Goal: Transaction & Acquisition: Obtain resource

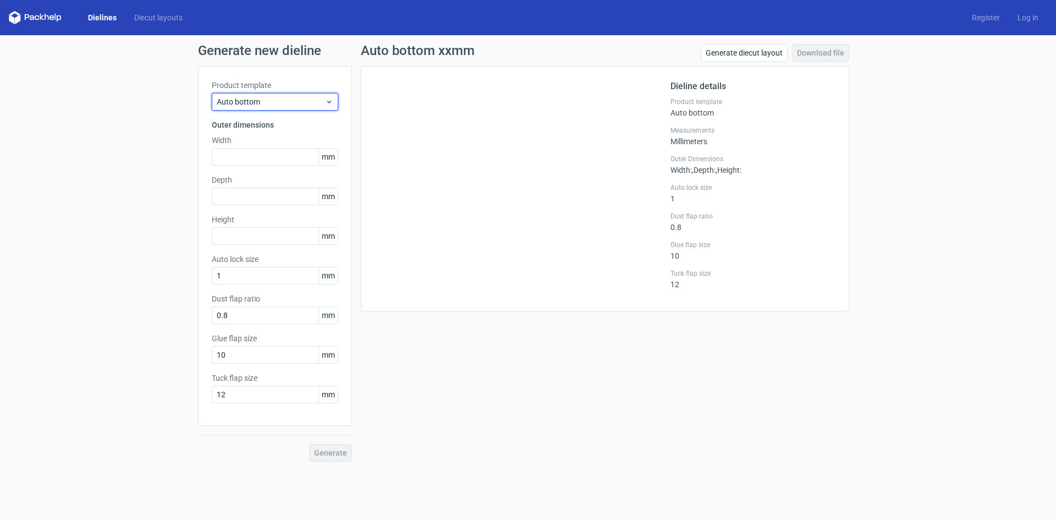
click at [272, 102] on span "Auto bottom" at bounding box center [271, 101] width 108 height 11
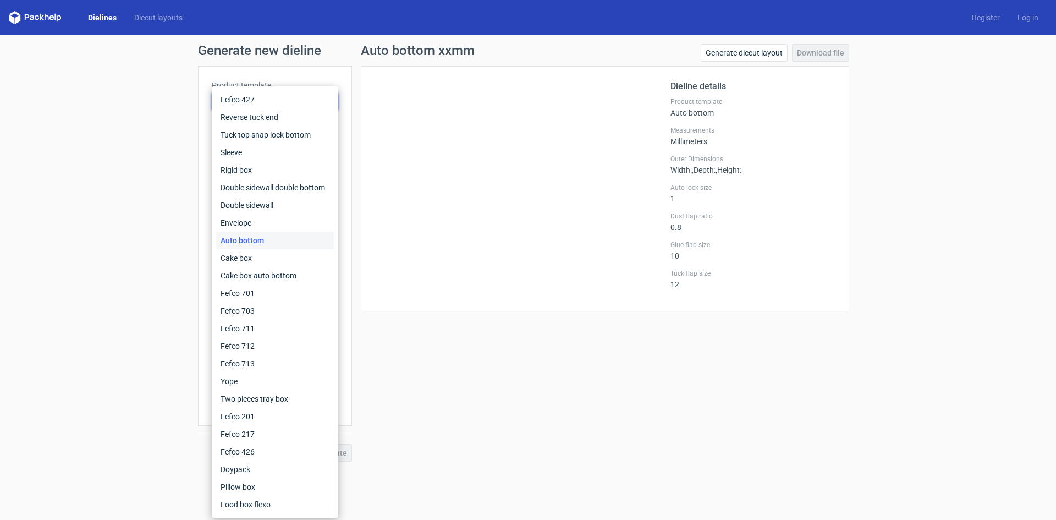
click at [284, 241] on div "Auto bottom" at bounding box center [275, 241] width 118 height 18
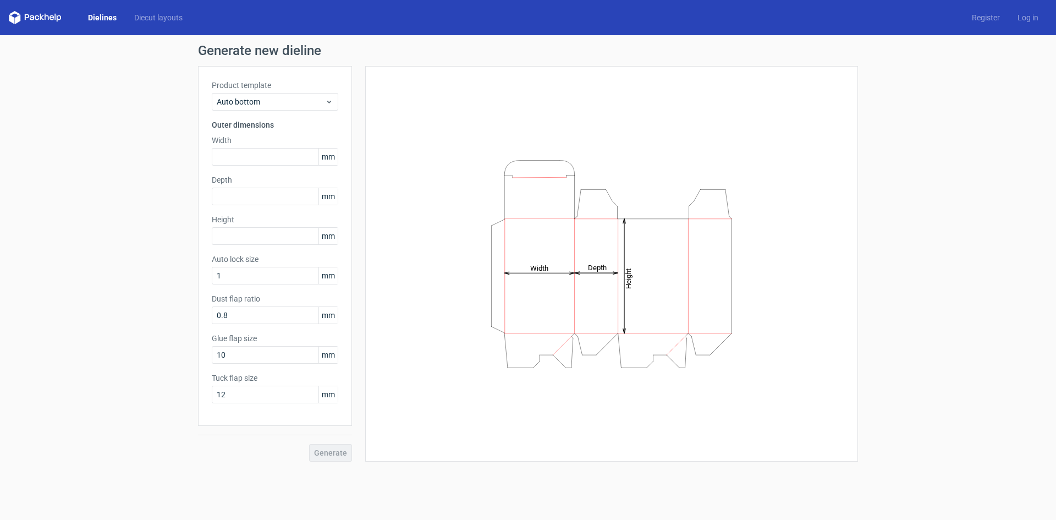
click at [114, 16] on link "Dielines" at bounding box center [102, 17] width 46 height 11
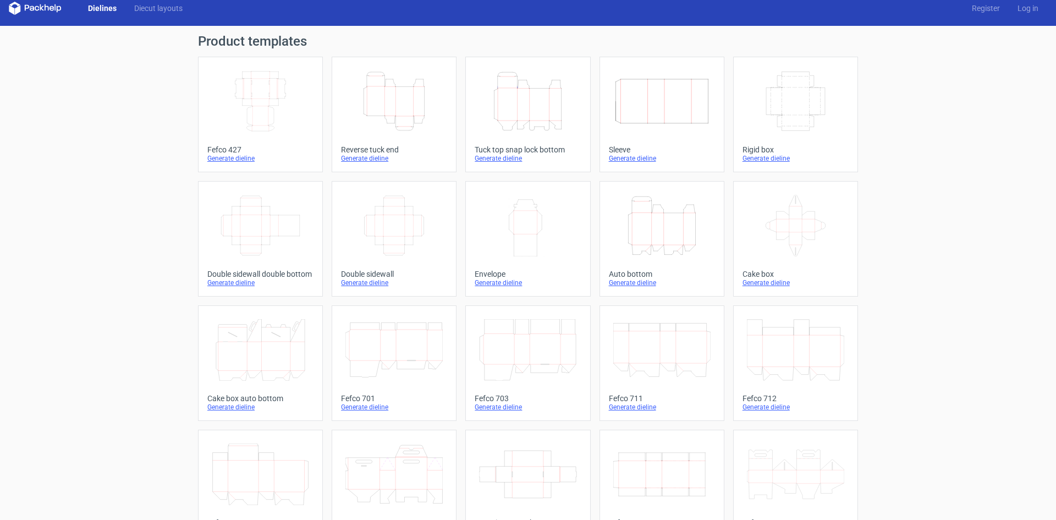
scroll to position [3, 0]
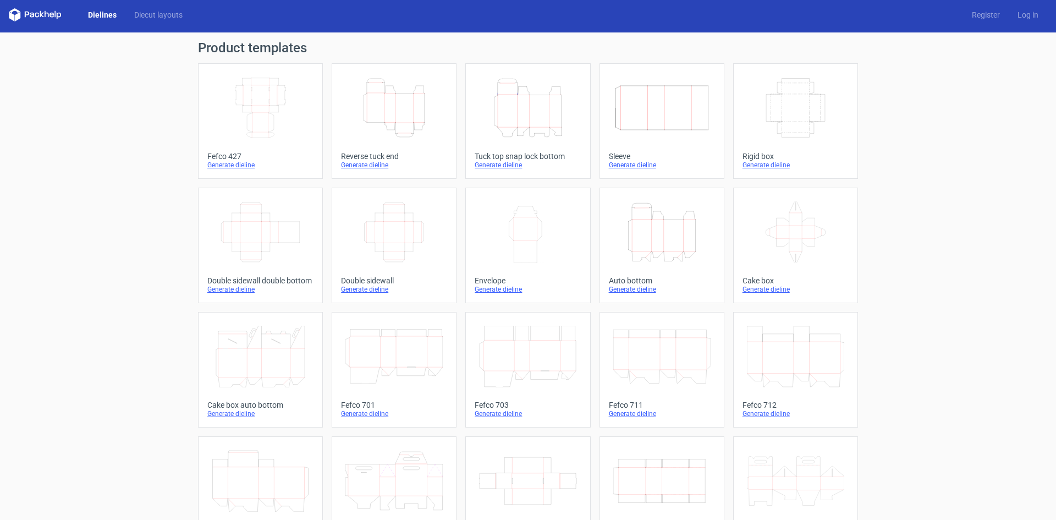
click at [262, 122] on icon "Width Depth Height" at bounding box center [260, 108] width 97 height 62
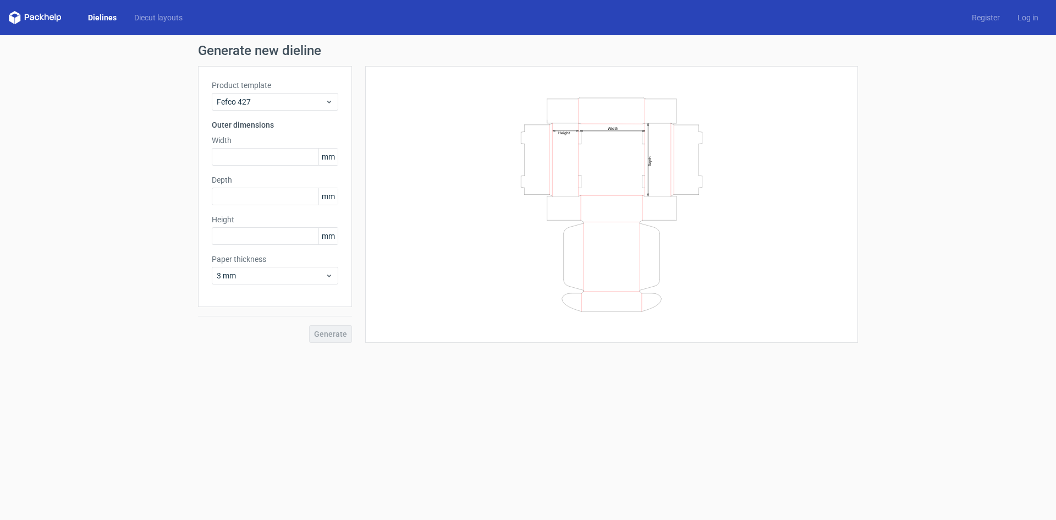
click at [333, 157] on span "mm" at bounding box center [327, 156] width 19 height 16
drag, startPoint x: 333, startPoint y: 158, endPoint x: 303, endPoint y: 164, distance: 30.7
click at [303, 164] on div "mm" at bounding box center [275, 157] width 126 height 18
click at [267, 158] on input "text" at bounding box center [275, 157] width 126 height 18
paste input "299974"
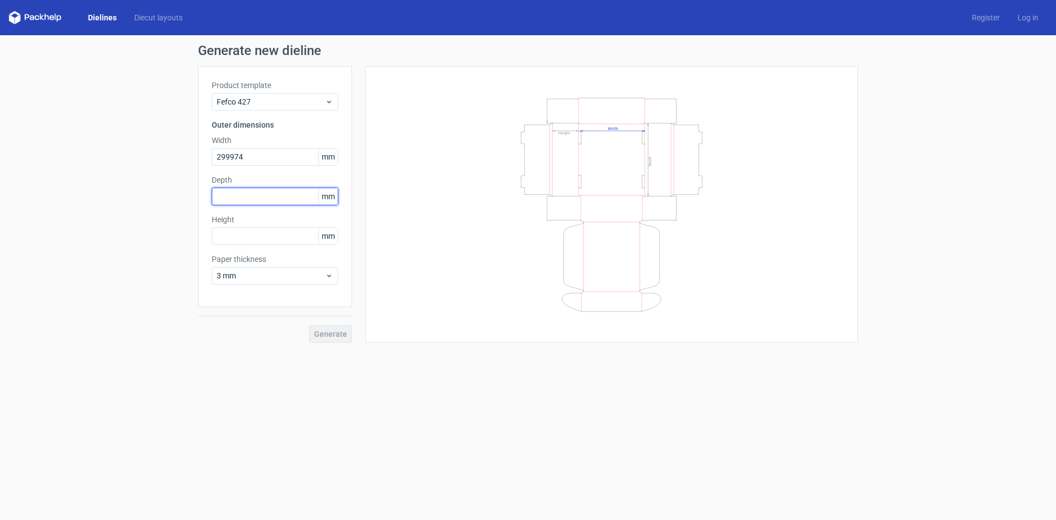
click at [281, 195] on div "Depth mm" at bounding box center [275, 189] width 126 height 31
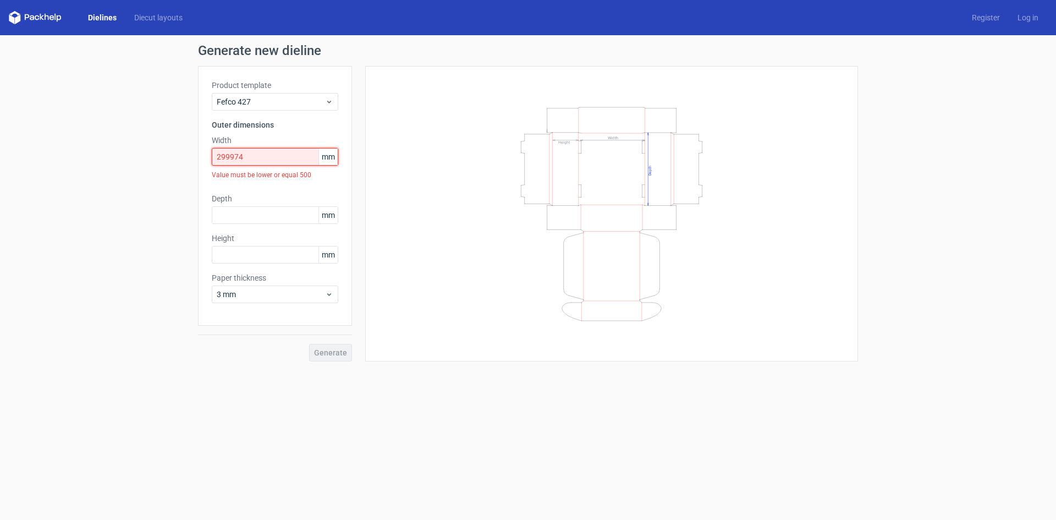
click at [263, 152] on input "299974" at bounding box center [275, 157] width 126 height 18
drag, startPoint x: 262, startPoint y: 156, endPoint x: 166, endPoint y: 159, distance: 96.8
click at [166, 159] on div "Generate new dieline Product template Fefco 427 Outer dimensions Width 299974 m…" at bounding box center [528, 202] width 1056 height 335
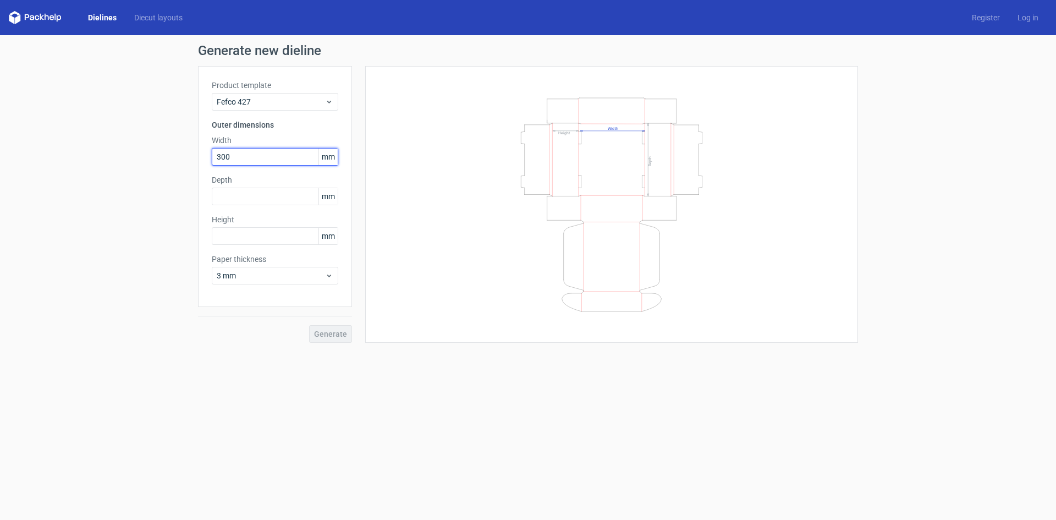
type input "300"
drag, startPoint x: 242, startPoint y: 190, endPoint x: 178, endPoint y: 199, distance: 64.9
click at [178, 199] on div "Generate new dieline Product template Fefco 427 Outer dimensions Width 300 mm D…" at bounding box center [528, 193] width 1056 height 316
type input "215"
click at [258, 236] on input "text" at bounding box center [275, 236] width 126 height 18
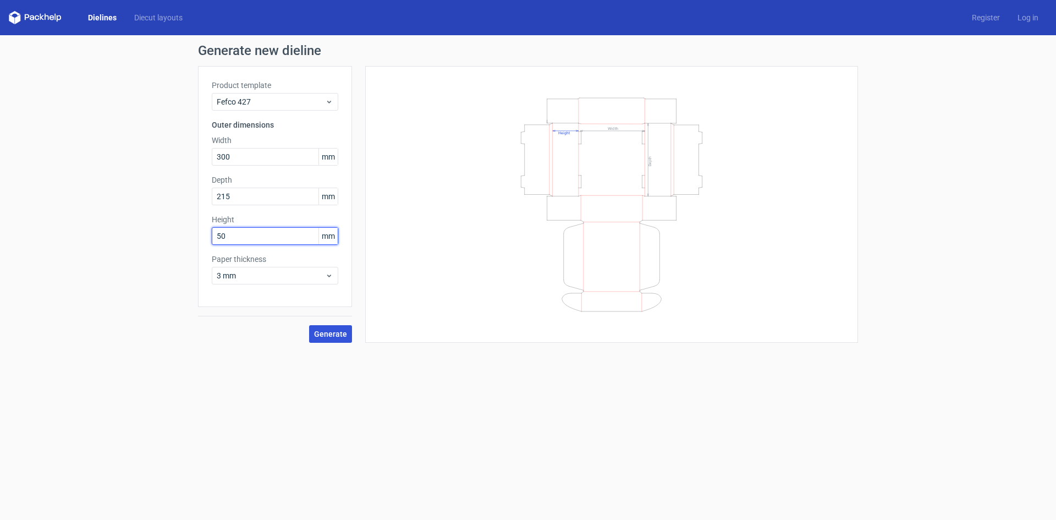
type input "50"
click at [344, 334] on span "Generate" at bounding box center [330, 334] width 33 height 8
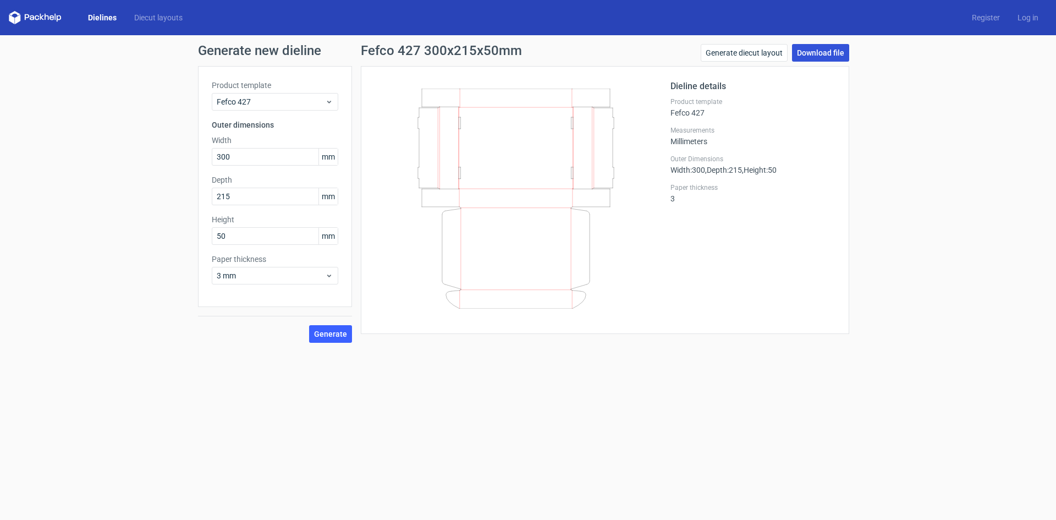
click at [823, 51] on link "Download file" at bounding box center [820, 53] width 57 height 18
